Goal: Information Seeking & Learning: Learn about a topic

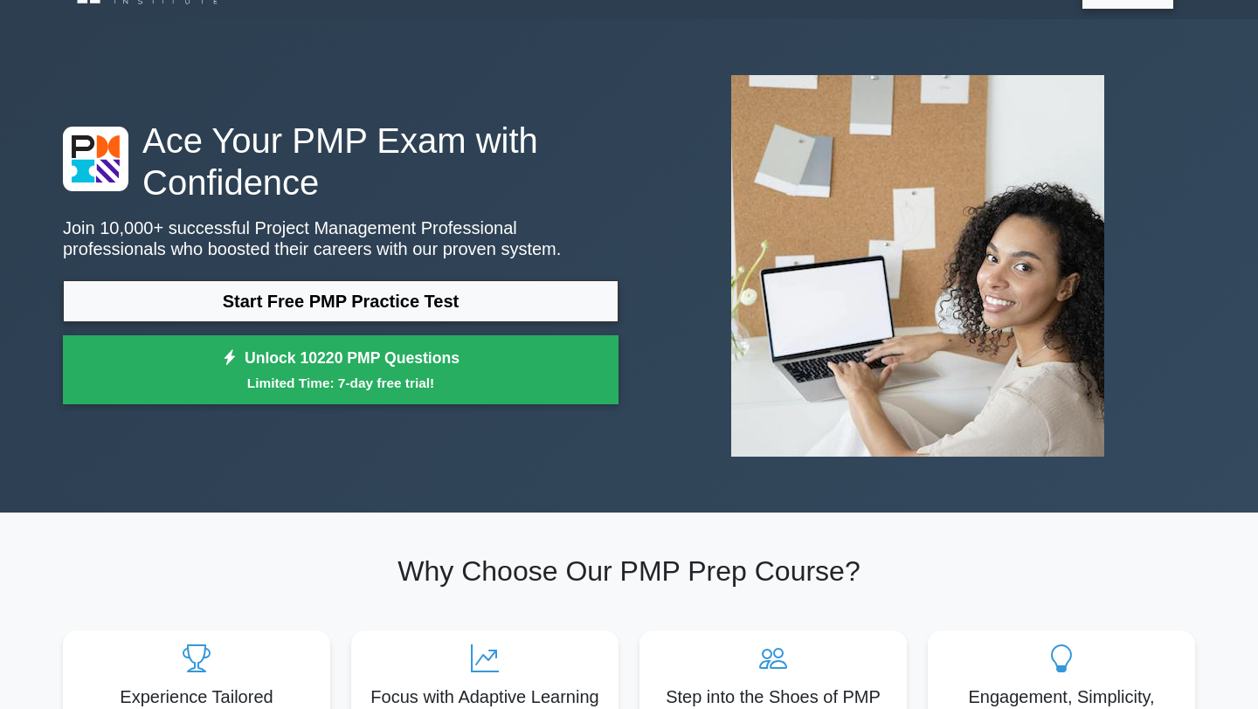
scroll to position [43, 0]
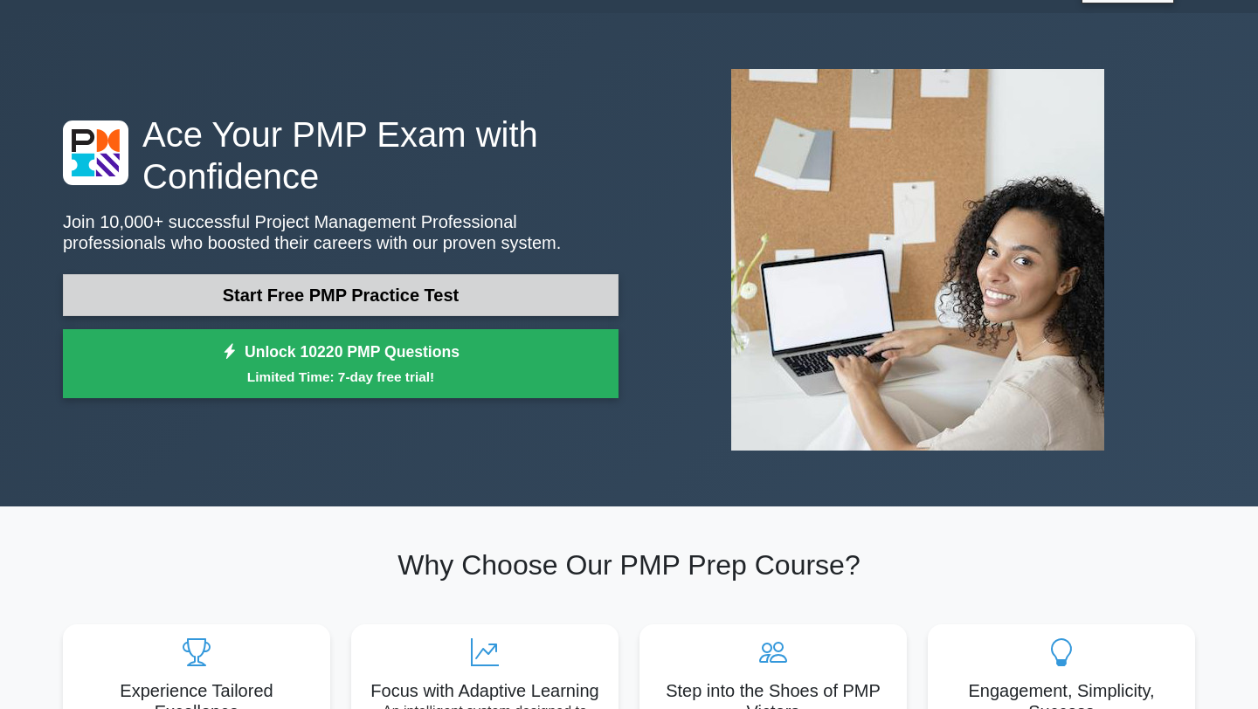
click at [391, 294] on link "Start Free PMP Practice Test" at bounding box center [341, 295] width 556 height 42
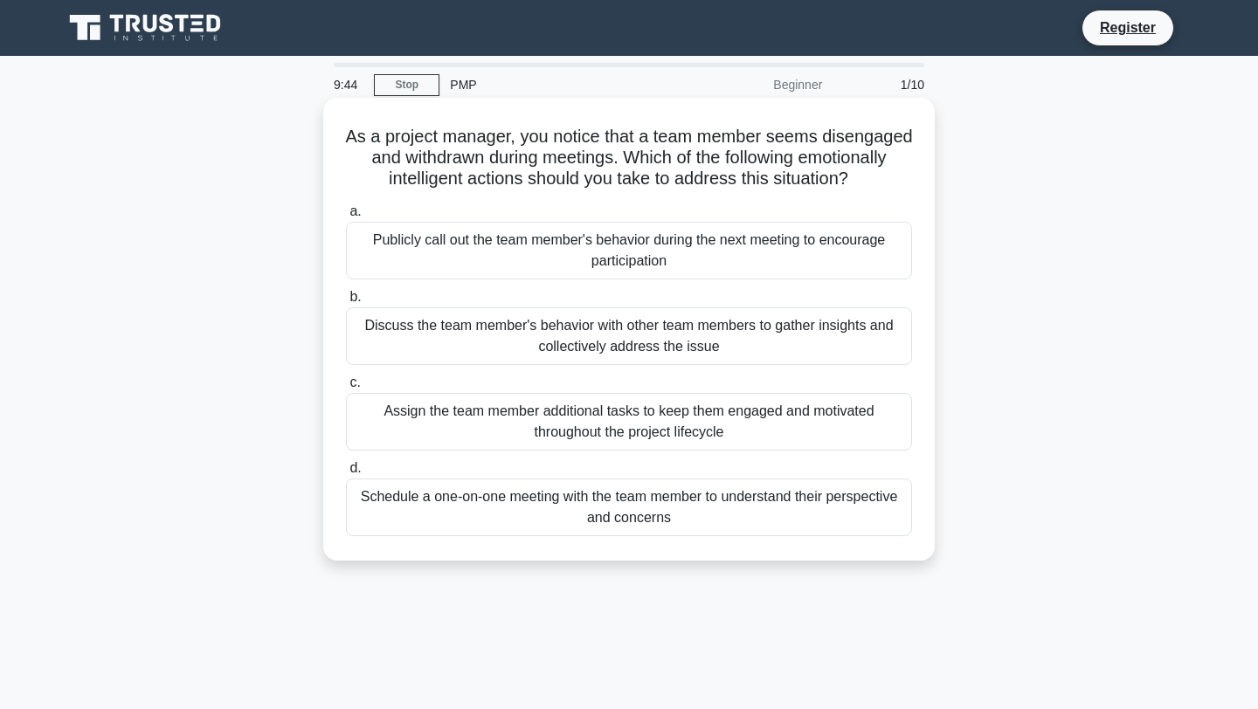
click at [529, 491] on div "Schedule a one-on-one meeting with the team member to understand their perspect…" at bounding box center [629, 508] width 566 height 58
click at [346, 474] on input "d. Schedule a one-on-one meeting with the team member to understand their persp…" at bounding box center [346, 468] width 0 height 11
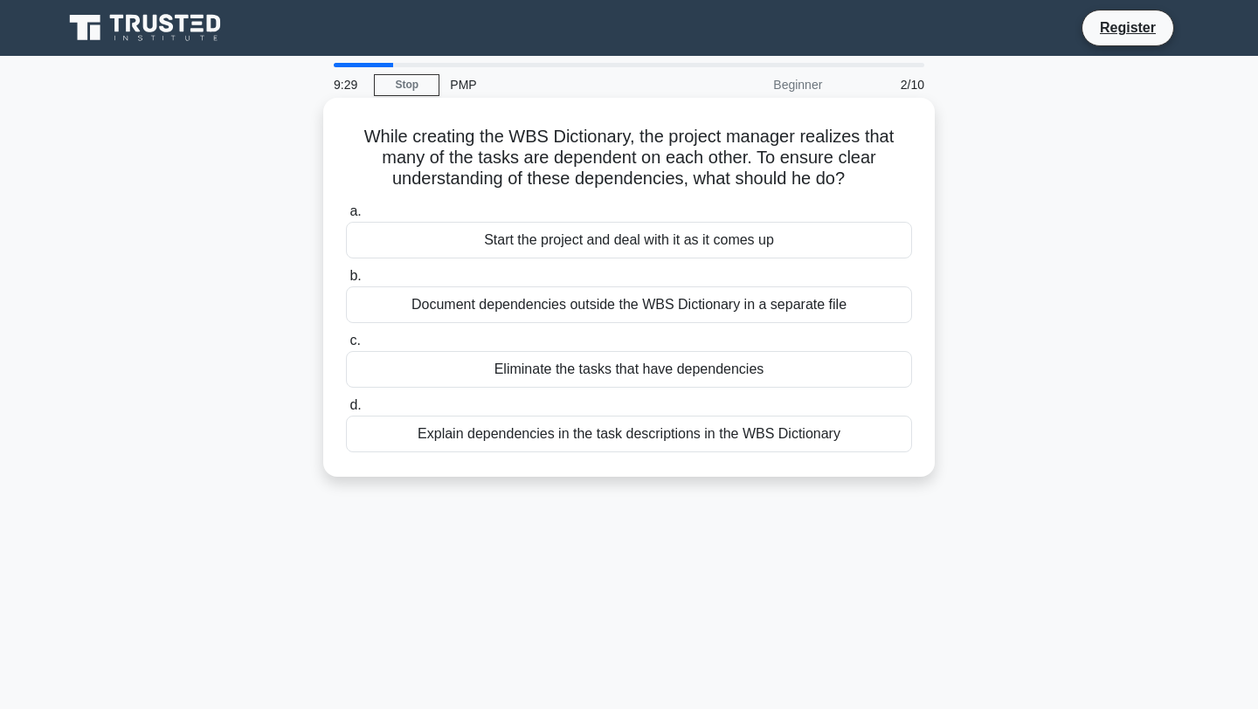
click at [562, 432] on div "Explain dependencies in the task descriptions in the WBS Dictionary" at bounding box center [629, 434] width 566 height 37
click at [346, 412] on input "d. Explain dependencies in the task descriptions in the WBS Dictionary" at bounding box center [346, 405] width 0 height 11
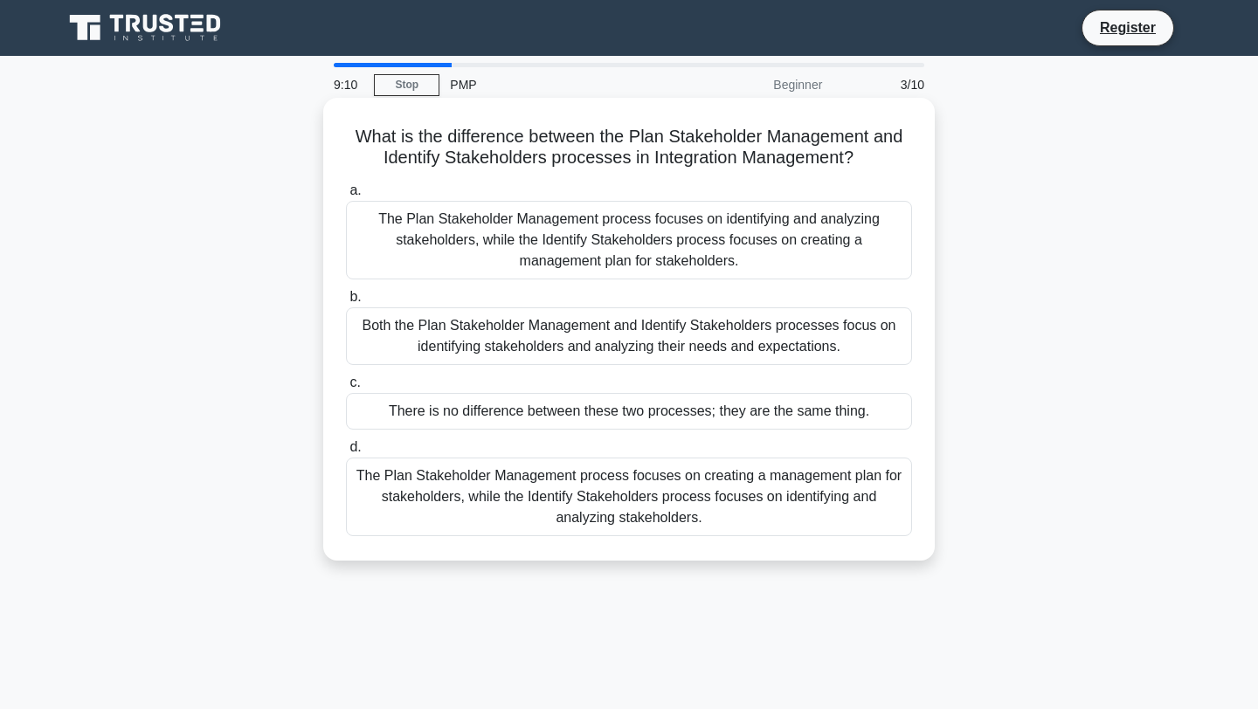
click at [556, 492] on div "The Plan Stakeholder Management process focuses on creating a management plan f…" at bounding box center [629, 497] width 566 height 79
click at [346, 453] on input "d. The Plan Stakeholder Management process focuses on creating a management pla…" at bounding box center [346, 447] width 0 height 11
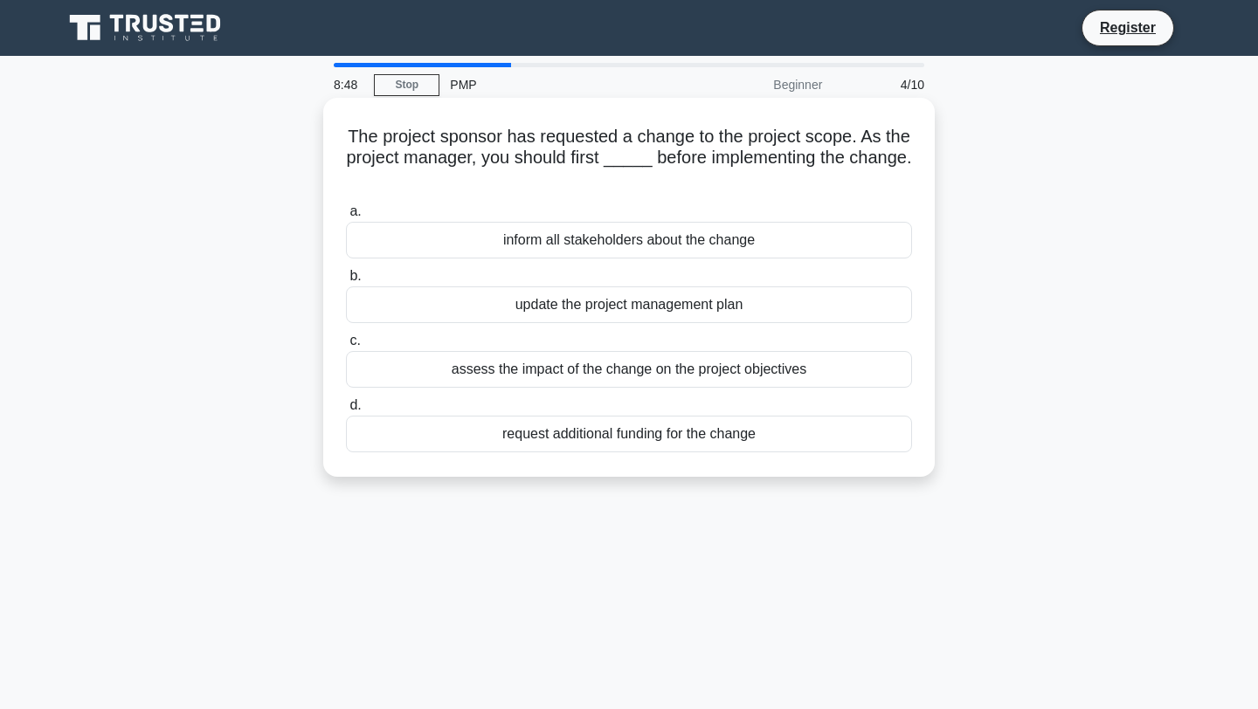
click at [594, 370] on div "assess the impact of the change on the project objectives" at bounding box center [629, 369] width 566 height 37
click at [346, 347] on input "c. assess the impact of the change on the project objectives" at bounding box center [346, 341] width 0 height 11
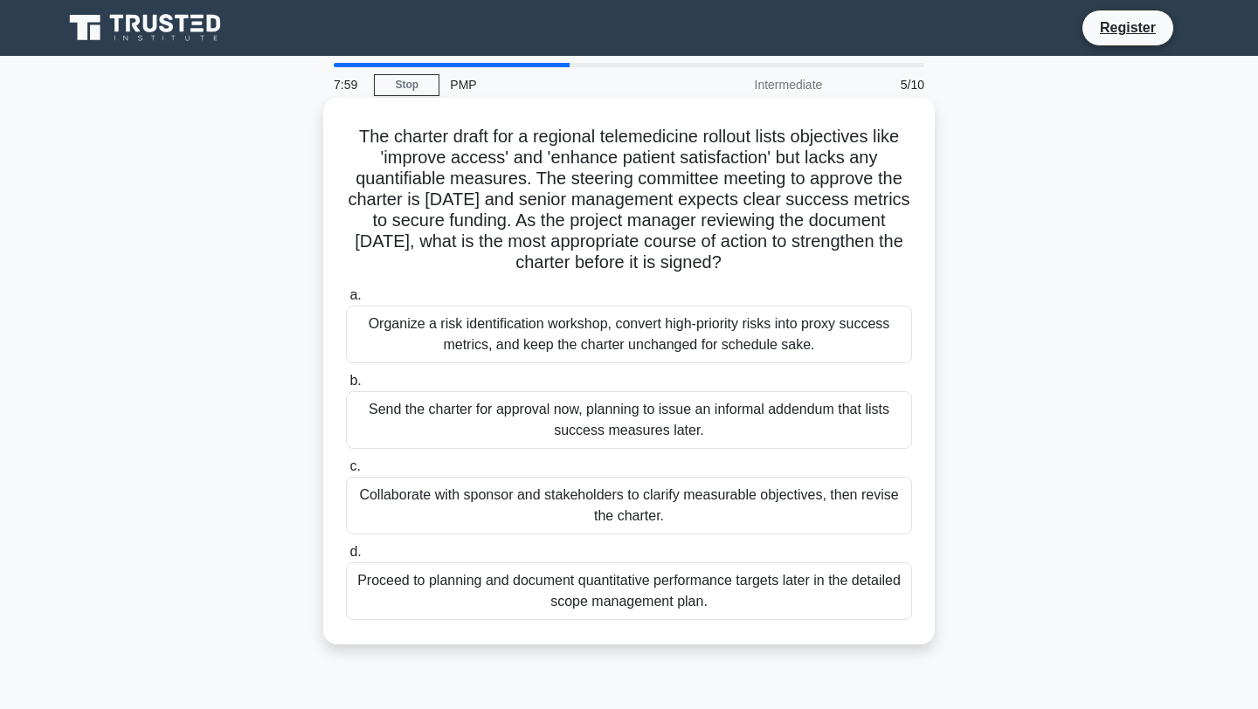
click at [553, 503] on div "Collaborate with sponsor and stakeholders to clarify measurable objectives, the…" at bounding box center [629, 506] width 566 height 58
click at [346, 473] on input "c. Collaborate with sponsor and stakeholders to clarify measurable objectives, …" at bounding box center [346, 466] width 0 height 11
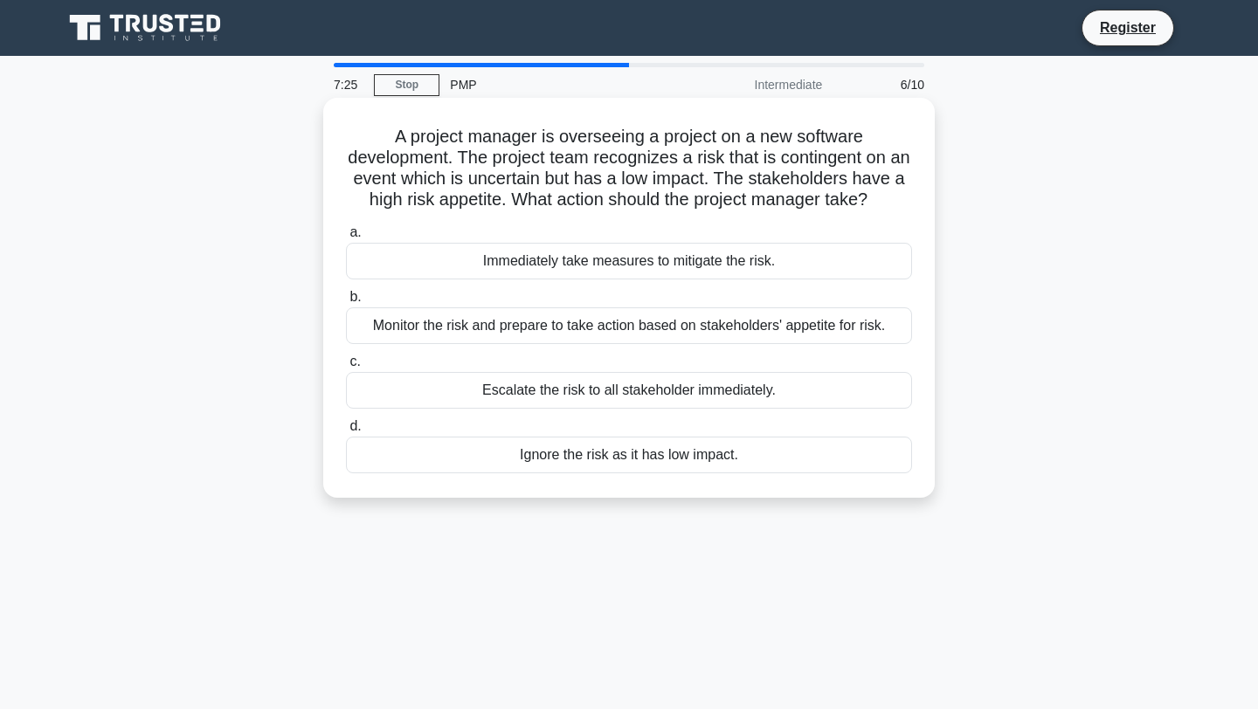
click at [614, 333] on div "Monitor the risk and prepare to take action based on stakeholders' appetite for…" at bounding box center [629, 326] width 566 height 37
click at [346, 303] on input "b. Monitor the risk and prepare to take action based on stakeholders' appetite …" at bounding box center [346, 297] width 0 height 11
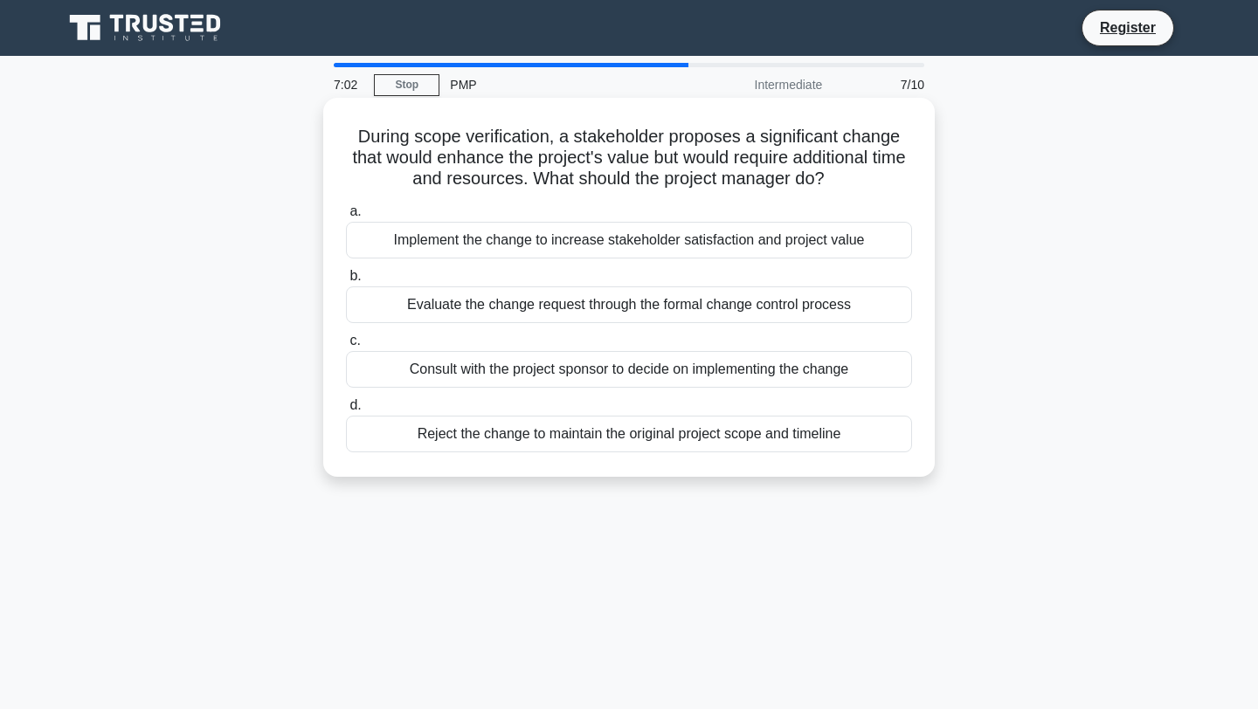
click at [722, 318] on div "Evaluate the change request through the formal change control process" at bounding box center [629, 305] width 566 height 37
click at [346, 282] on input "b. Evaluate the change request through the formal change control process" at bounding box center [346, 276] width 0 height 11
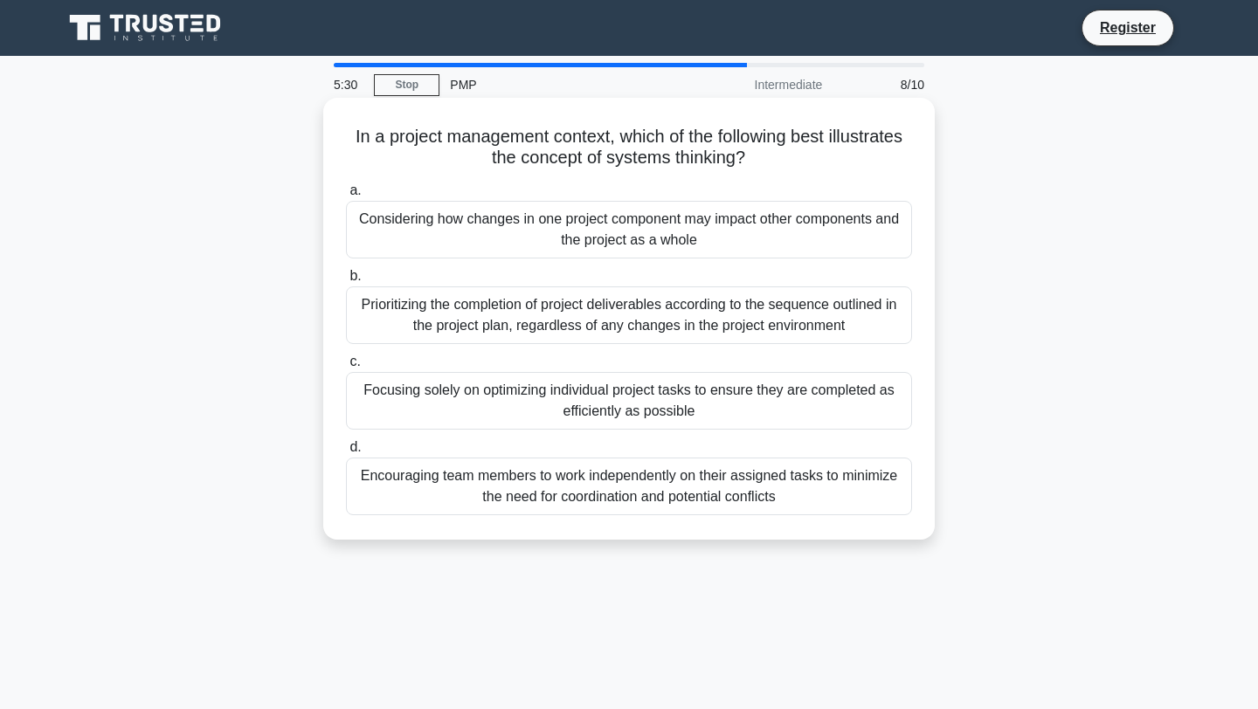
click at [600, 491] on div "Encouraging team members to work independently on their assigned tasks to minim…" at bounding box center [629, 487] width 566 height 58
click at [346, 453] on input "d. Encouraging team members to work independently on their assigned tasks to mi…" at bounding box center [346, 447] width 0 height 11
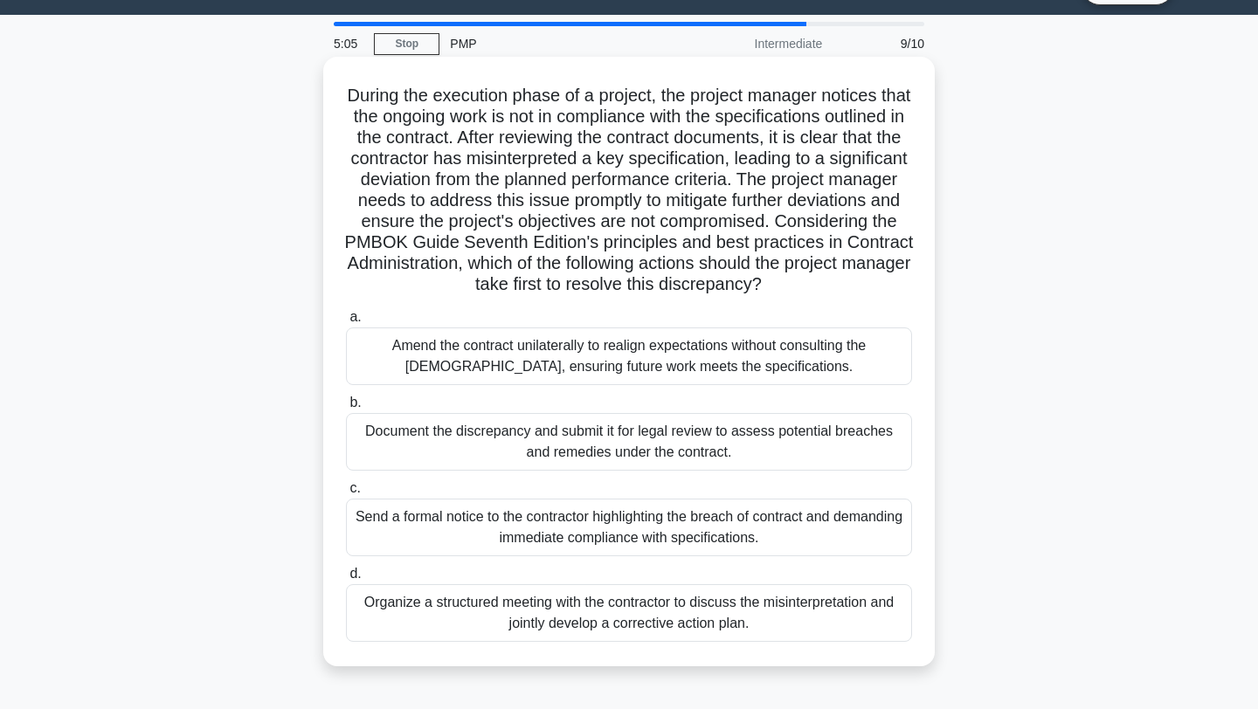
scroll to position [55, 0]
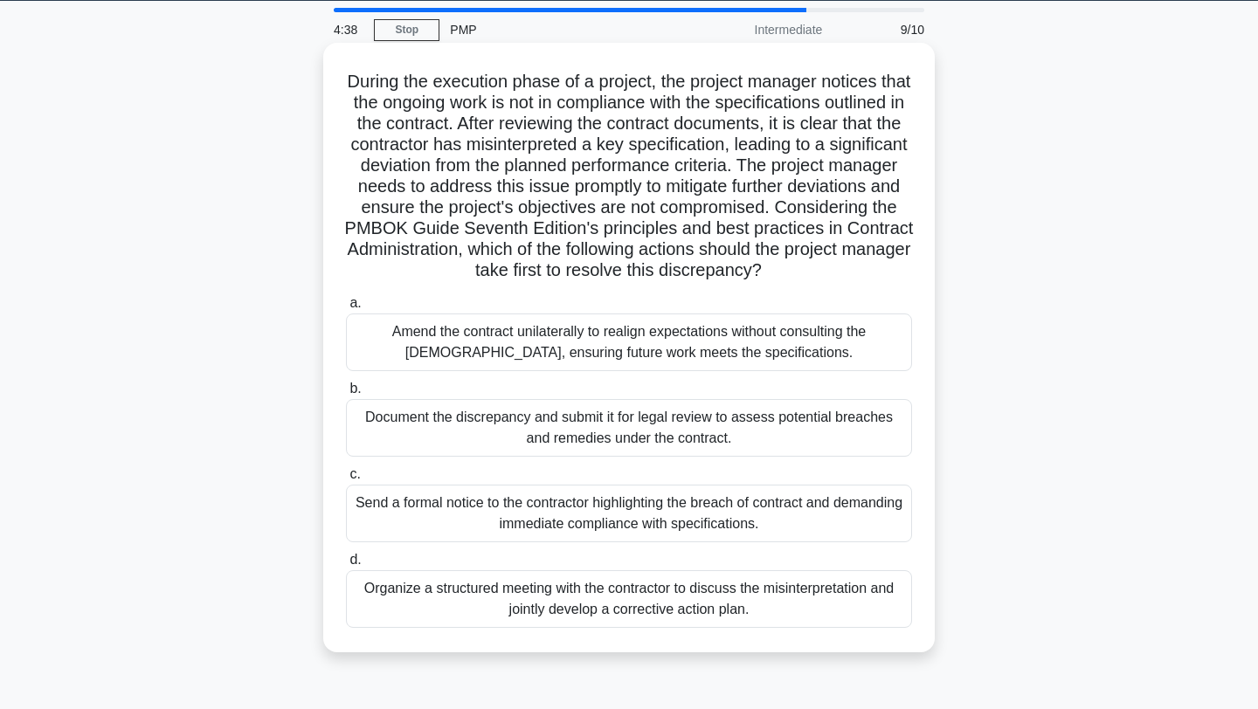
click at [689, 591] on div "Organize a structured meeting with the contractor to discuss the misinterpretat…" at bounding box center [629, 600] width 566 height 58
click at [346, 566] on input "d. Organize a structured meeting with the contractor to discuss the misinterpre…" at bounding box center [346, 560] width 0 height 11
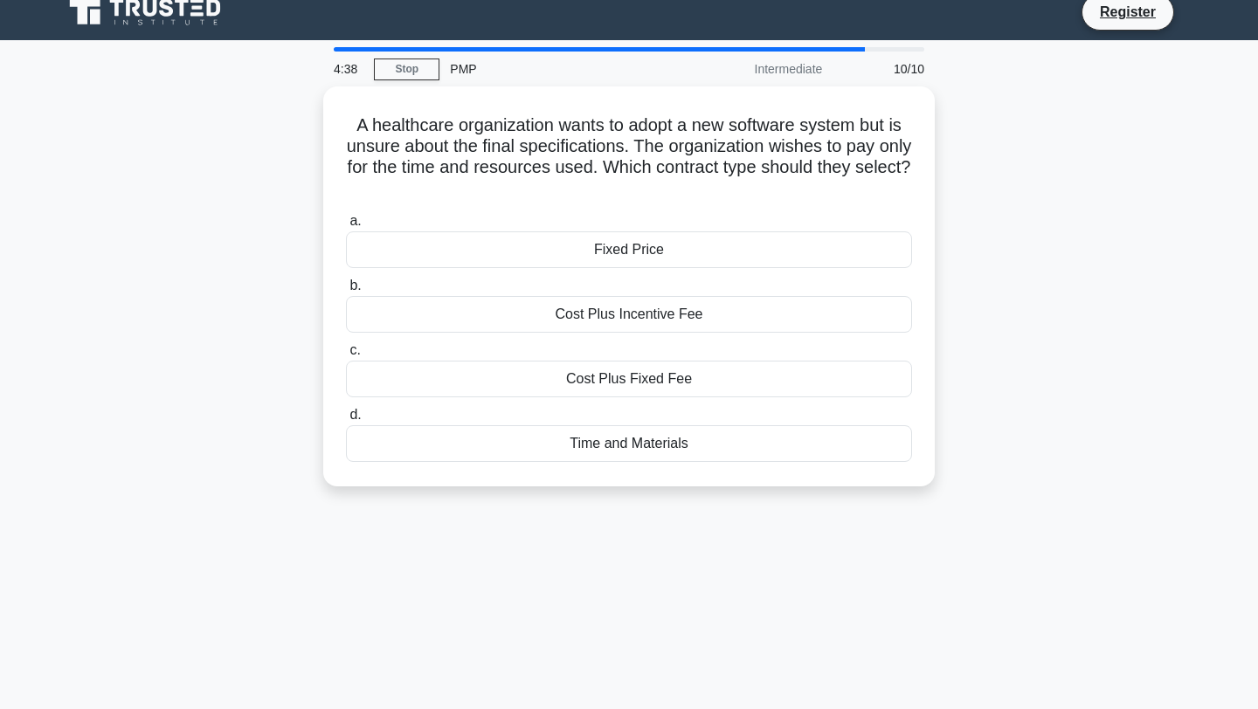
scroll to position [0, 0]
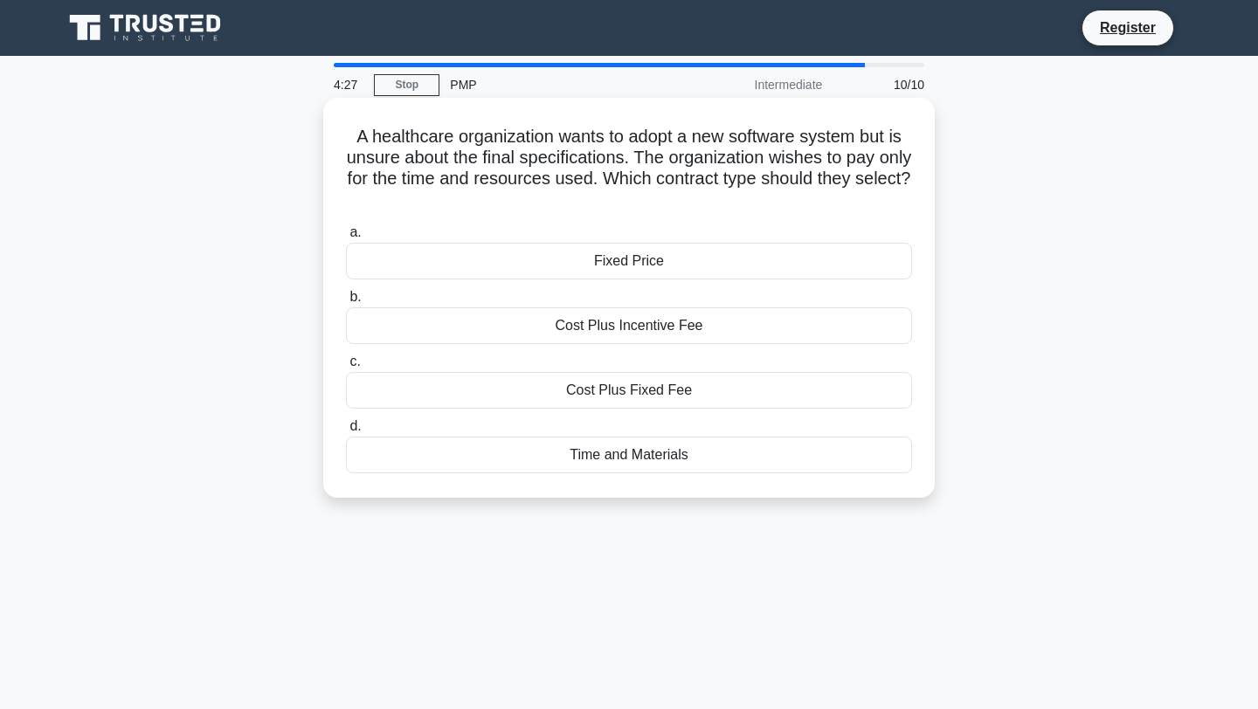
click at [654, 459] on div "Time and Materials" at bounding box center [629, 455] width 566 height 37
click at [346, 432] on input "d. Time and Materials" at bounding box center [346, 426] width 0 height 11
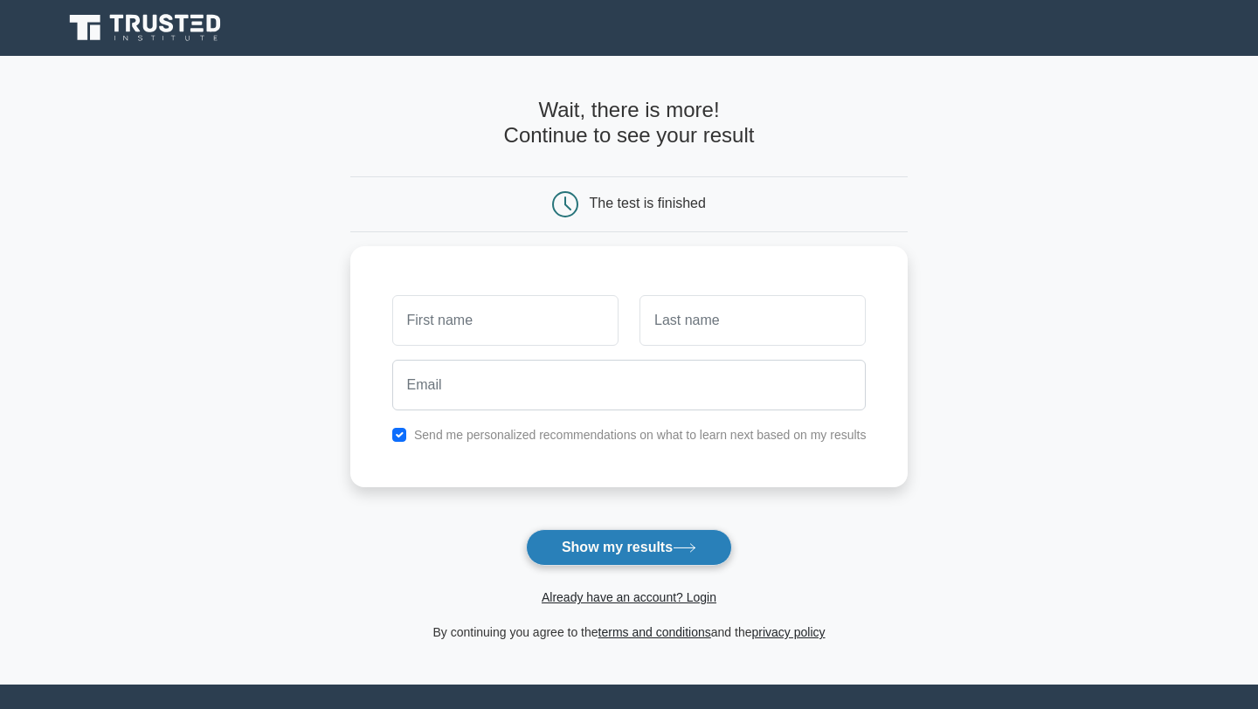
click at [615, 543] on button "Show my results" at bounding box center [629, 547] width 206 height 37
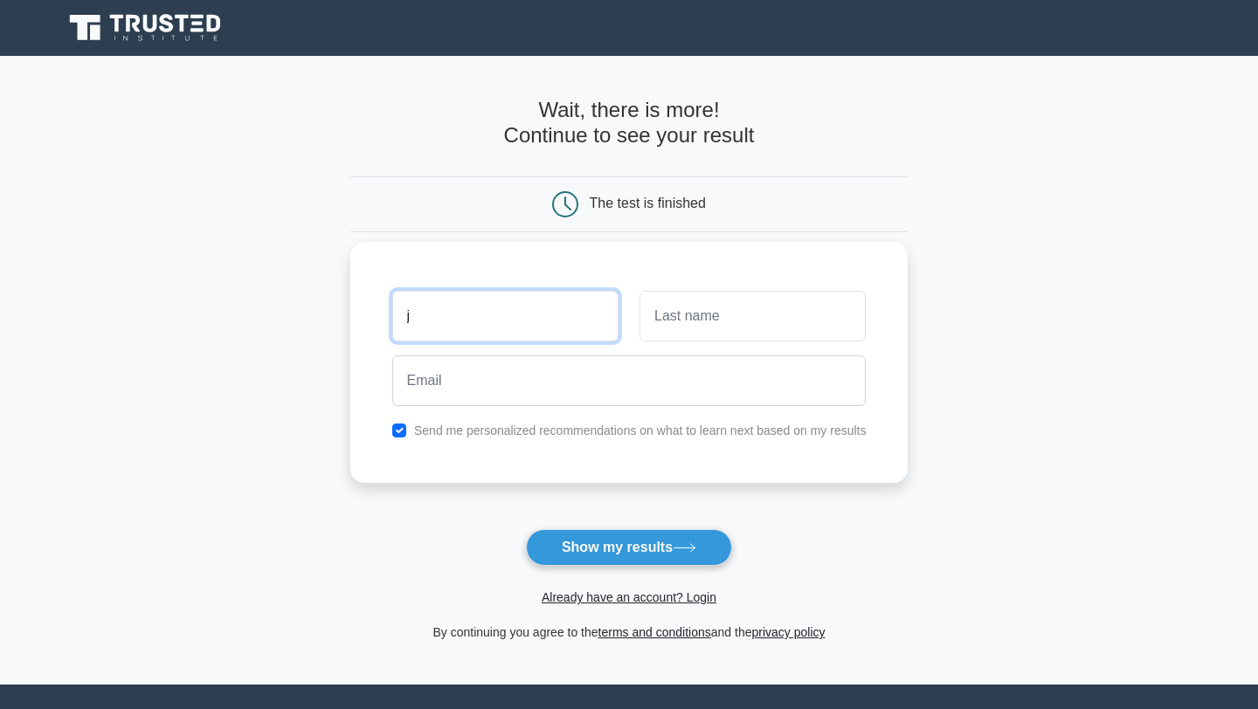
type input "John Harmon"
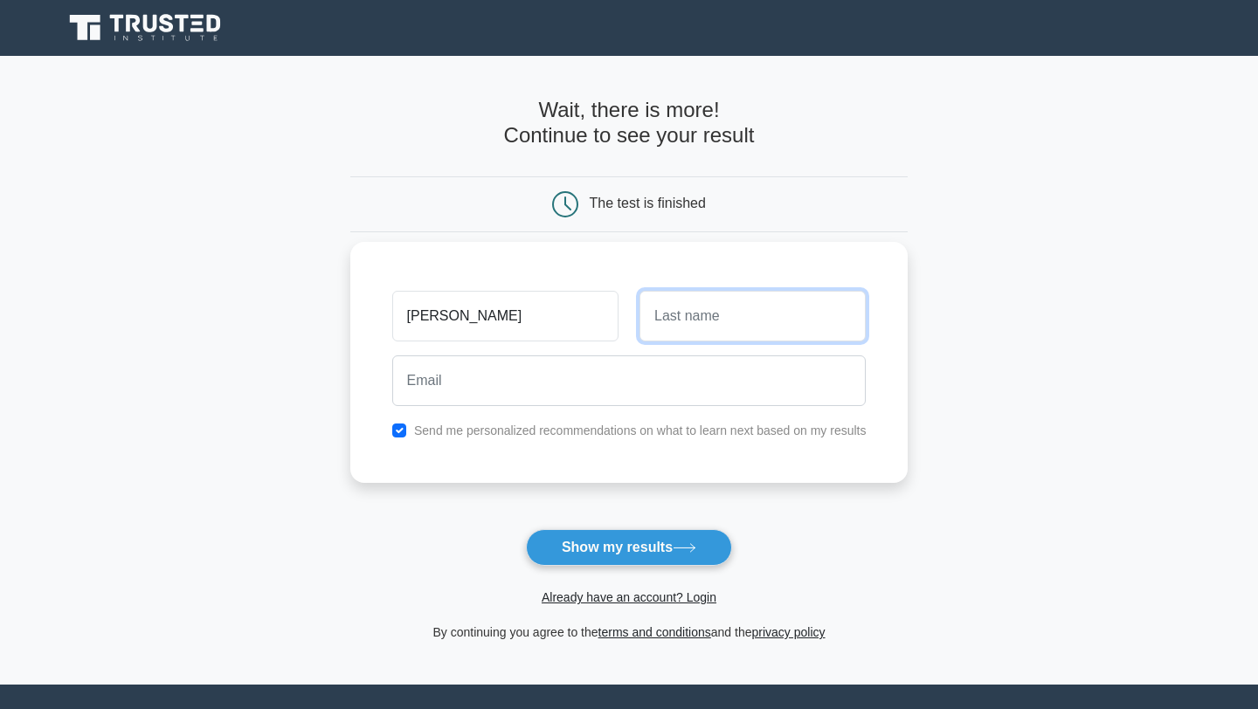
click at [689, 338] on input "text" at bounding box center [753, 316] width 226 height 51
type input "Camu"
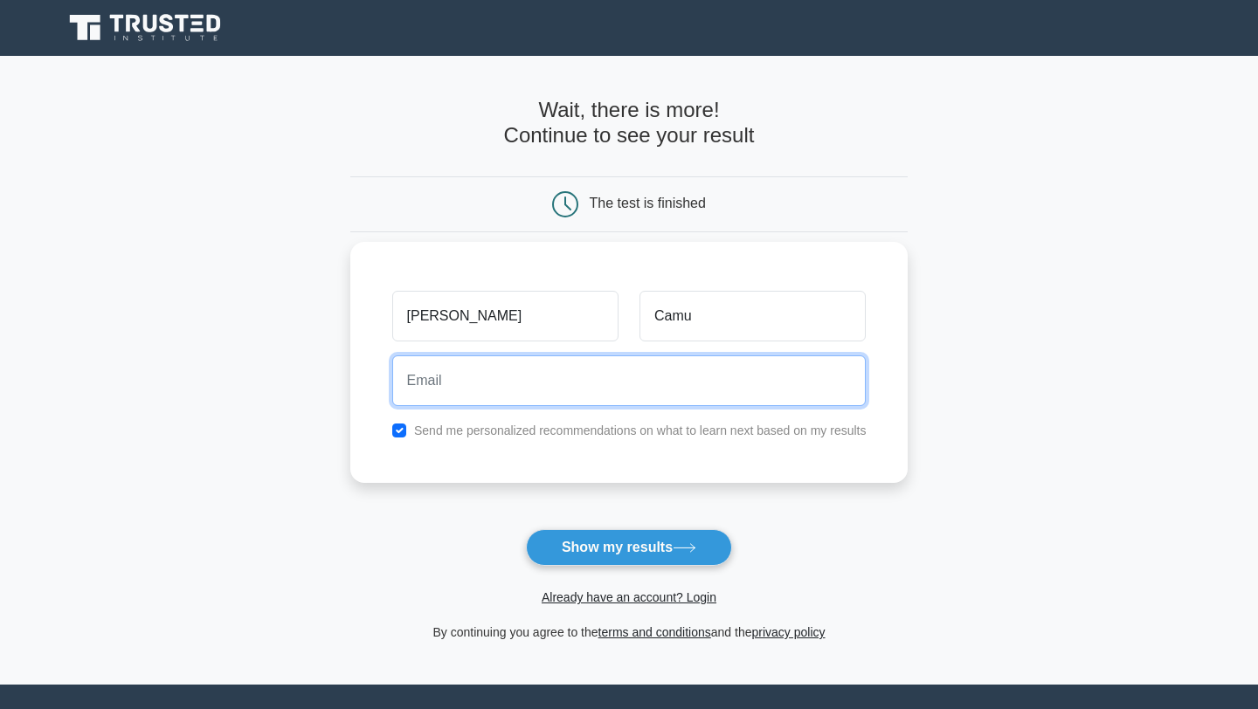
click at [663, 389] on input "email" at bounding box center [629, 381] width 474 height 51
type input "johnharmoncamu@gmail.com"
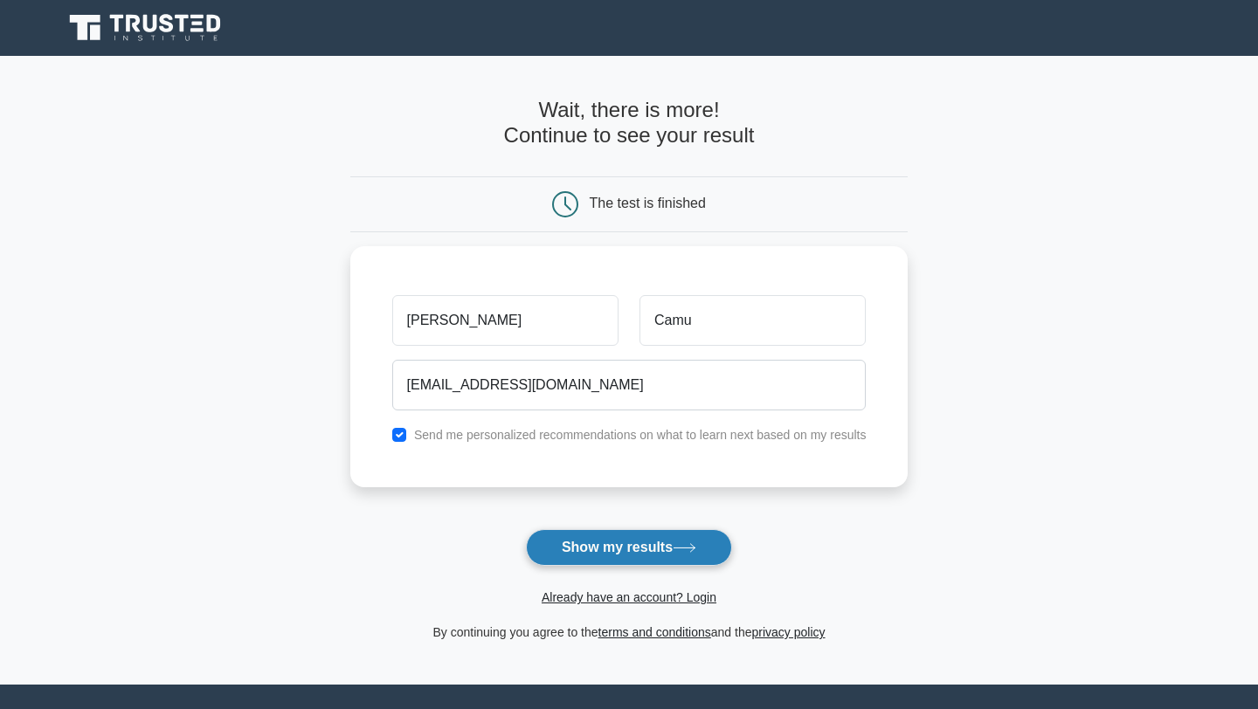
click at [625, 555] on button "Show my results" at bounding box center [629, 547] width 206 height 37
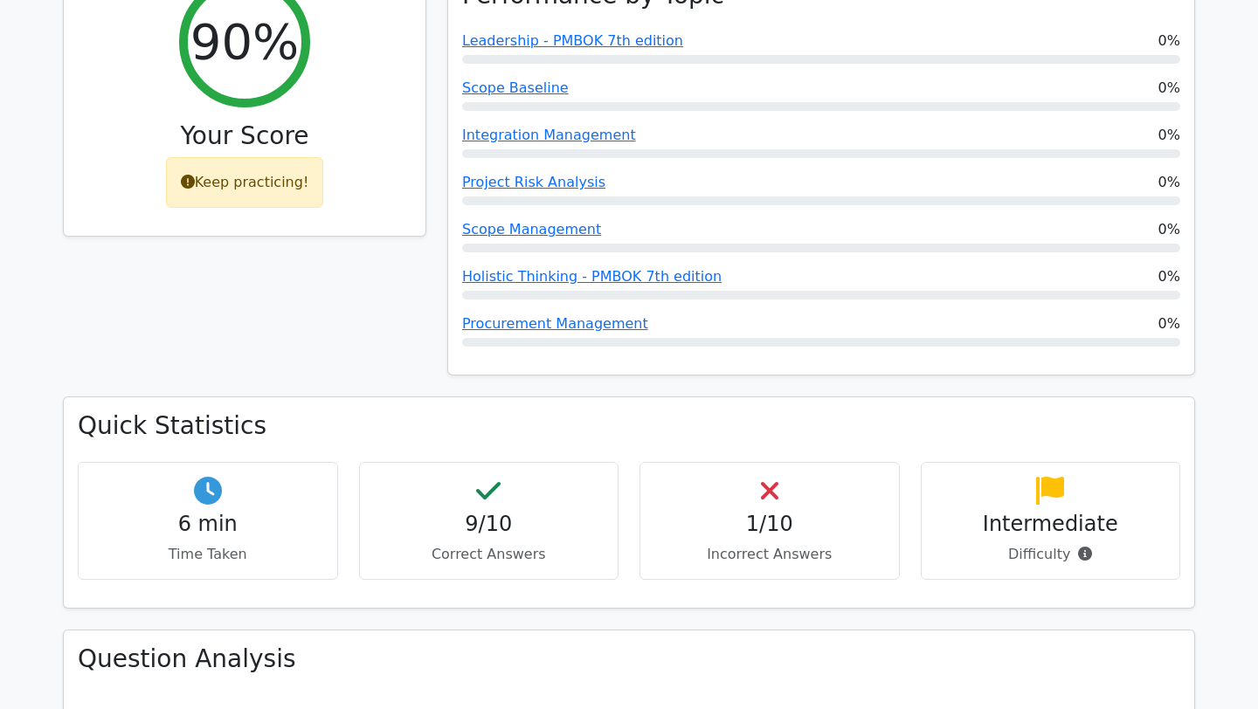
scroll to position [838, 0]
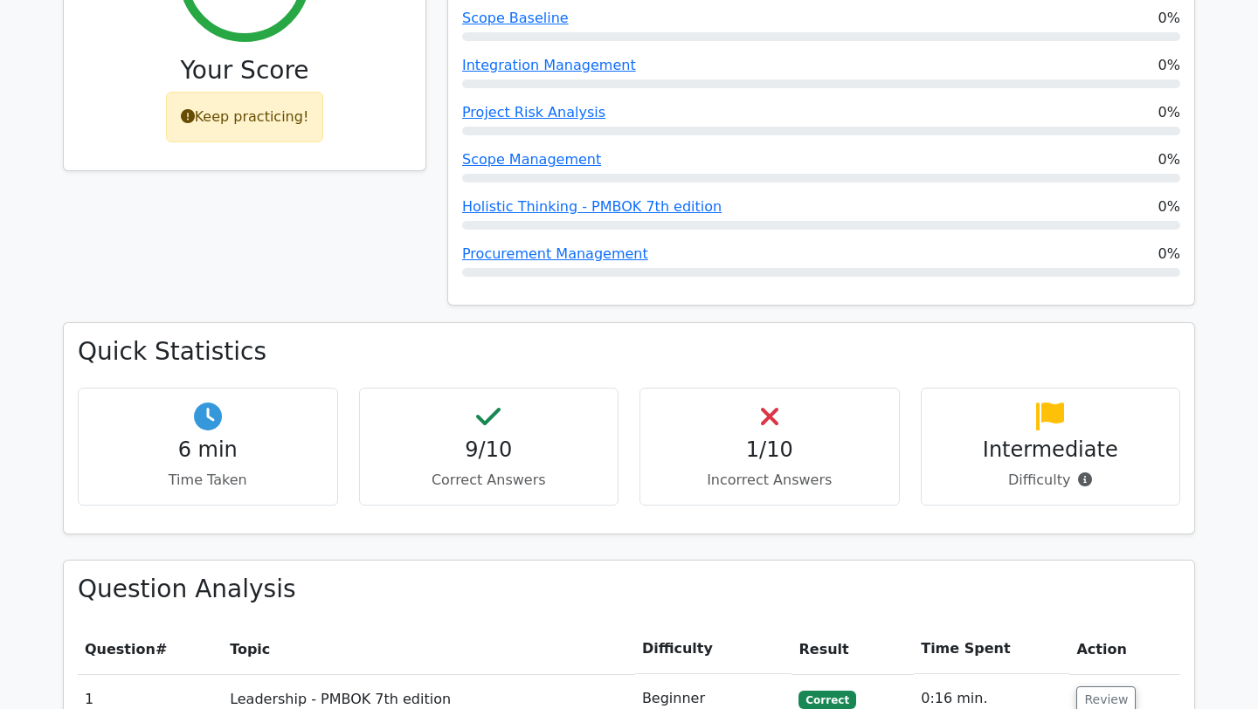
click at [779, 438] on h4 "1/10" at bounding box center [769, 450] width 231 height 25
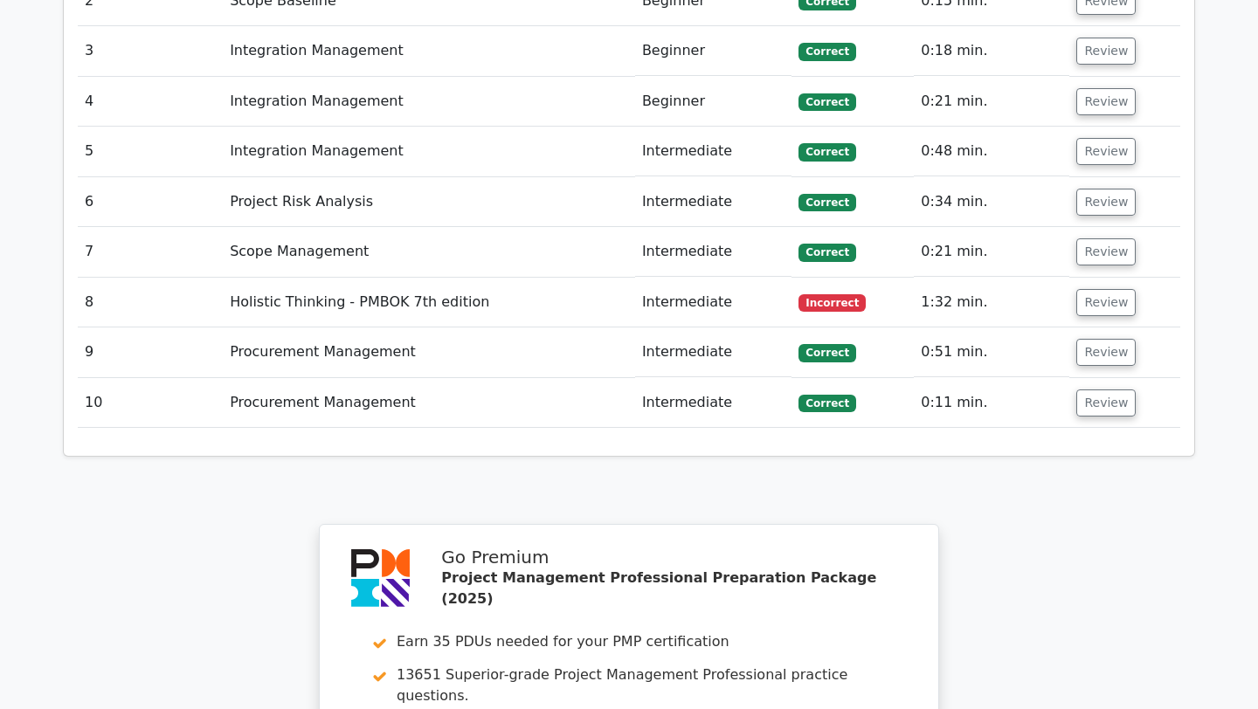
scroll to position [2577, 0]
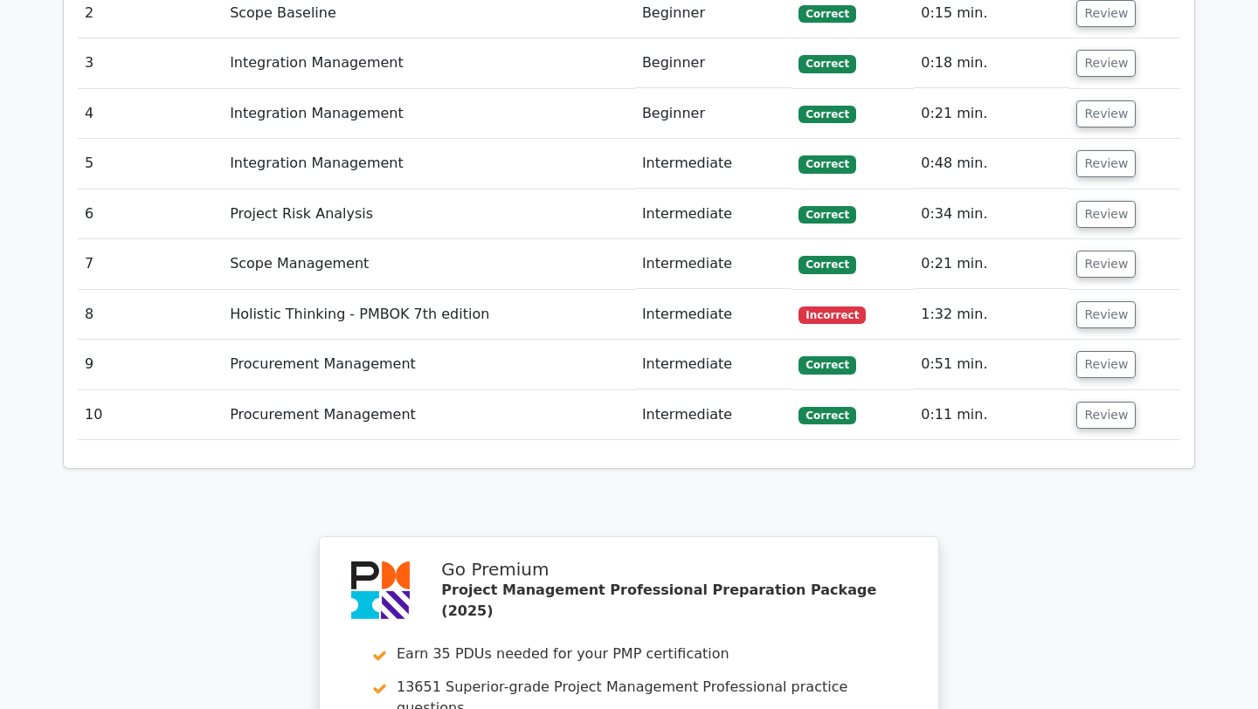
click at [1069, 290] on td "Review" at bounding box center [1124, 315] width 111 height 50
click at [1071, 290] on td "Review" at bounding box center [1124, 315] width 111 height 50
click at [1087, 301] on button "Review" at bounding box center [1105, 314] width 59 height 27
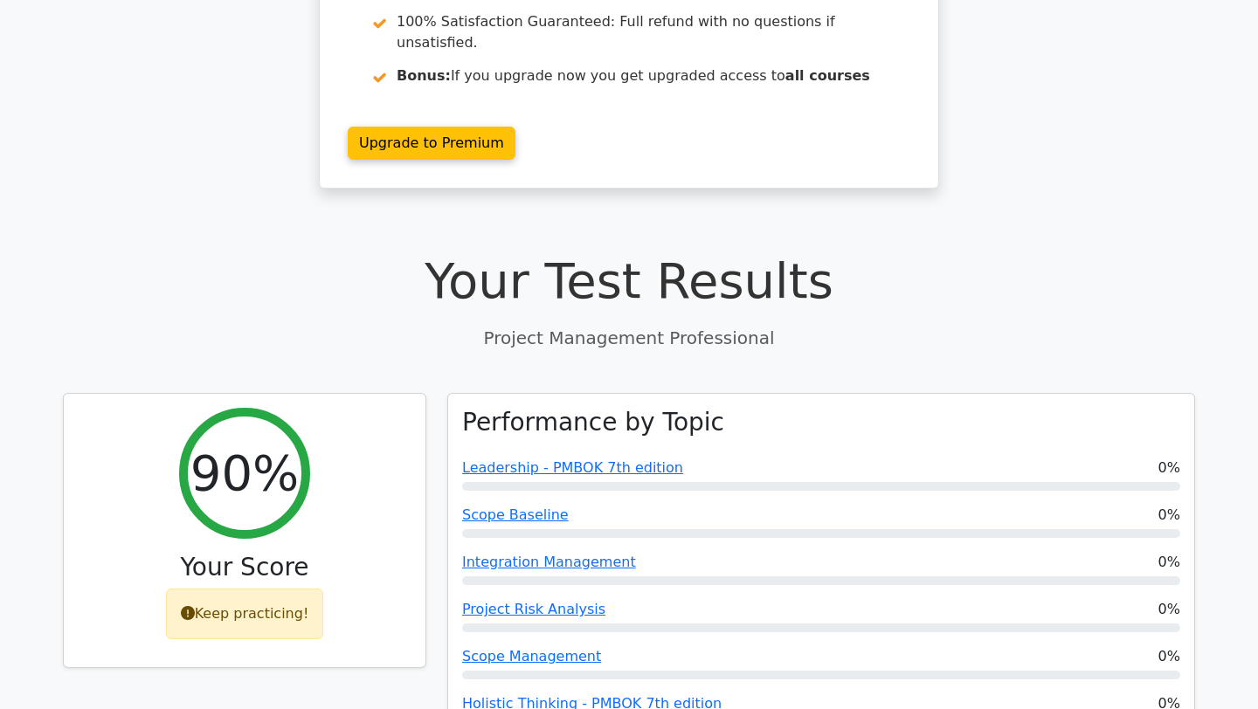
scroll to position [0, 0]
